Goal: Information Seeking & Learning: Check status

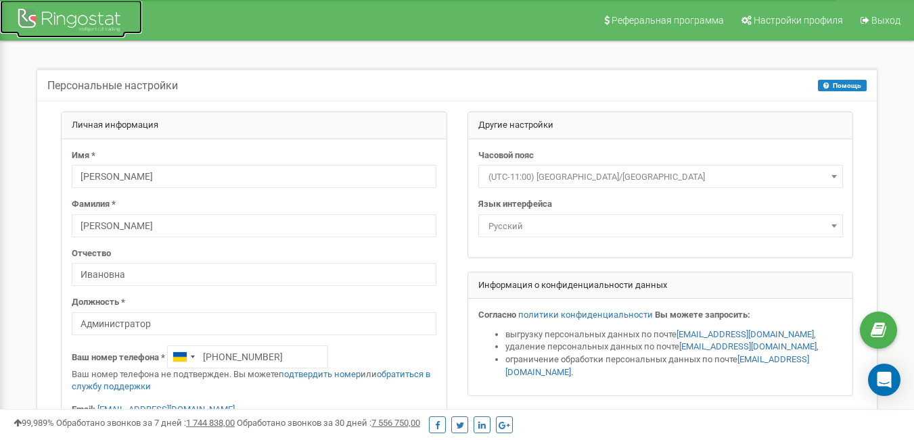
click at [63, 26] on div at bounding box center [71, 21] width 108 height 32
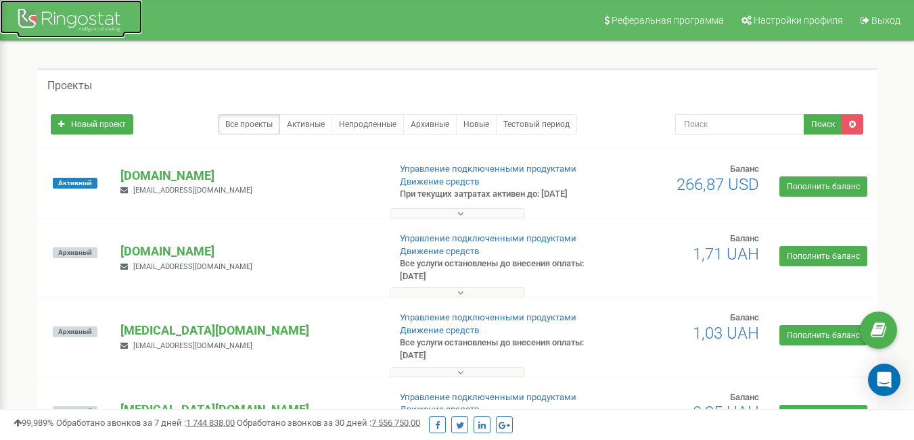
click at [71, 20] on div at bounding box center [71, 21] width 108 height 32
click at [141, 181] on p "[DOMAIN_NAME]" at bounding box center [248, 176] width 257 height 18
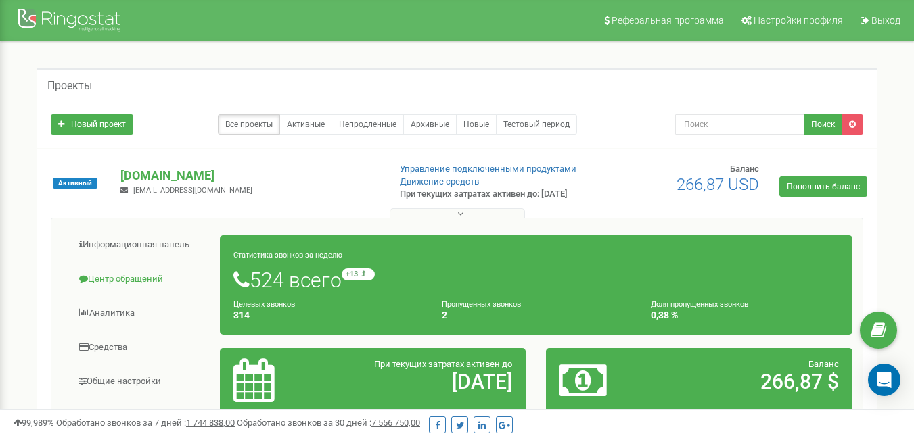
scroll to position [135, 0]
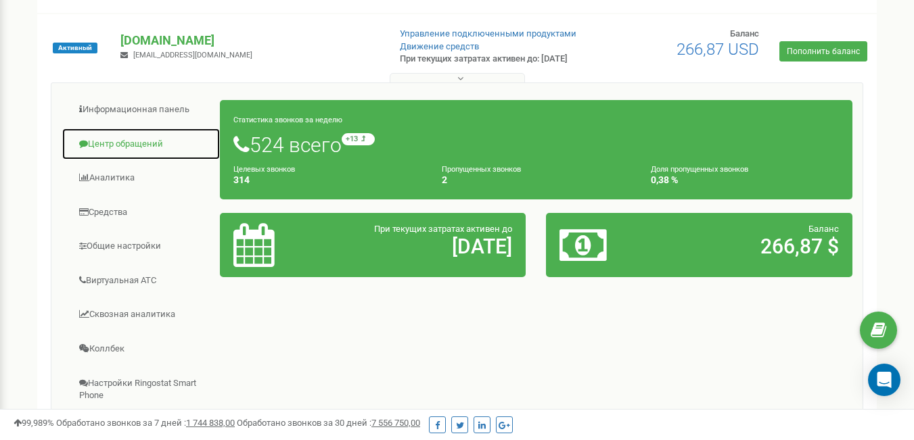
click at [140, 153] on link "Центр обращений" at bounding box center [141, 144] width 159 height 33
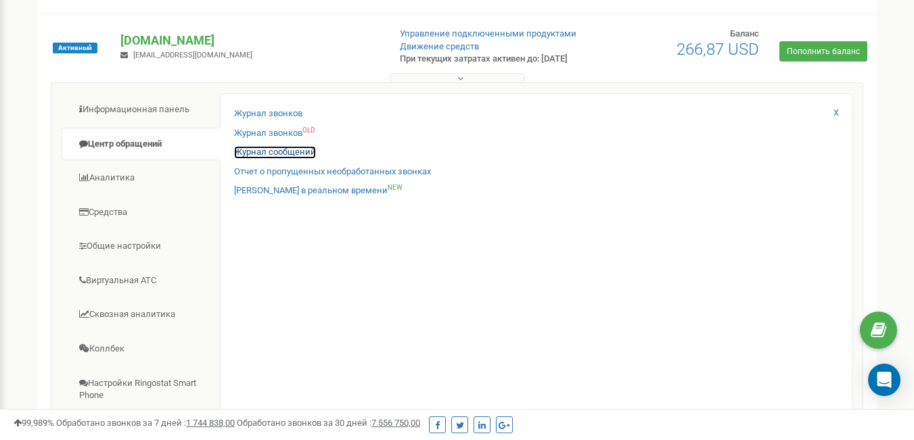
click at [284, 159] on link "Журнал сообщений" at bounding box center [275, 152] width 82 height 13
click at [271, 120] on link "Журнал звонков" at bounding box center [268, 114] width 68 height 13
click at [272, 120] on link "Журнал звонков" at bounding box center [268, 114] width 68 height 13
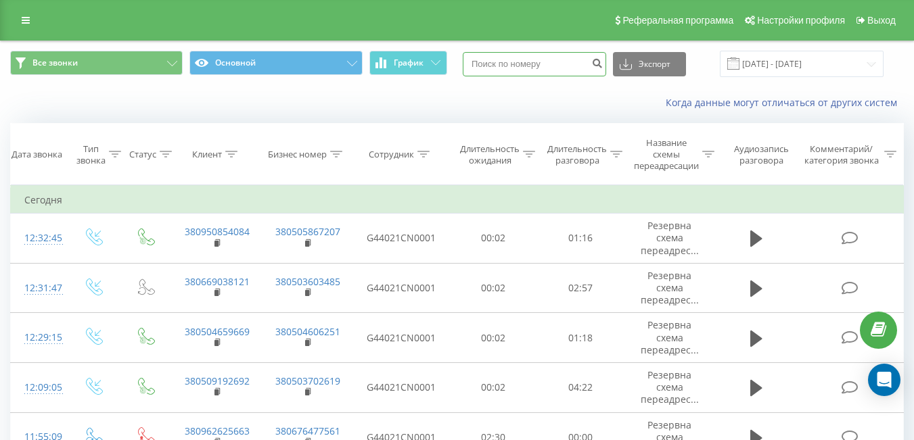
click at [552, 61] on input at bounding box center [534, 64] width 143 height 24
paste input "380986789252"
type input "380986789252"
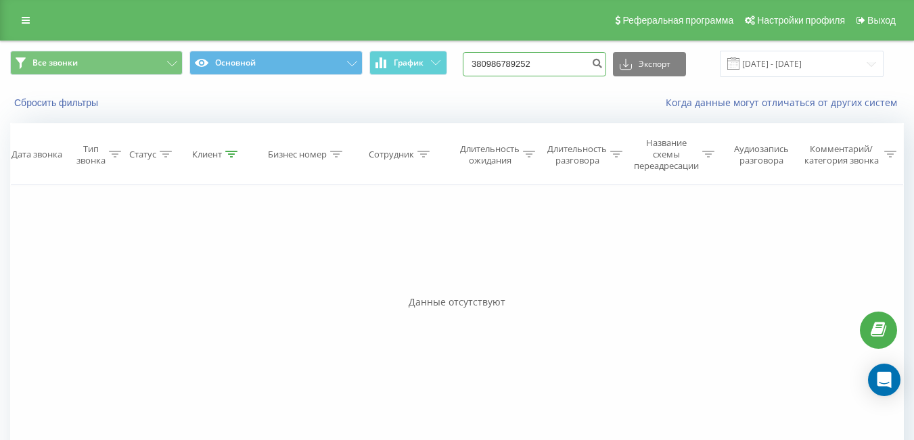
click at [562, 62] on input "380986789252" at bounding box center [534, 64] width 143 height 24
